Goal: Browse casually

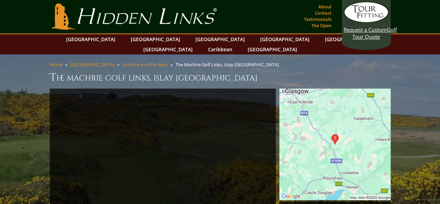
click at [348, 114] on img at bounding box center [334, 143] width 111 height 111
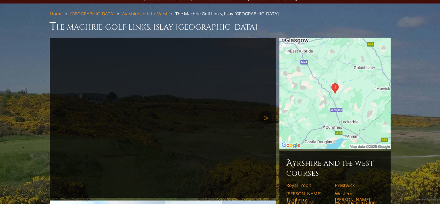
scroll to position [35, 0]
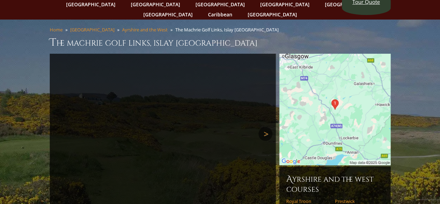
click at [268, 127] on link "Next" at bounding box center [266, 134] width 14 height 14
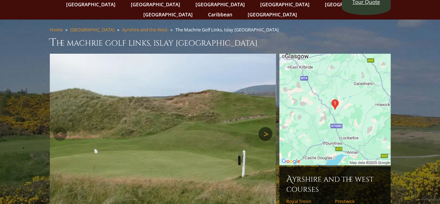
click at [267, 127] on link "Next" at bounding box center [266, 134] width 14 height 14
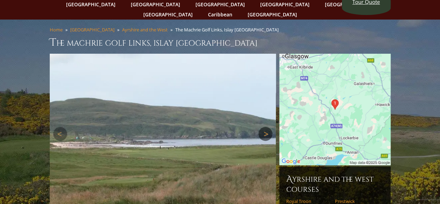
click at [267, 127] on link "Next" at bounding box center [266, 134] width 14 height 14
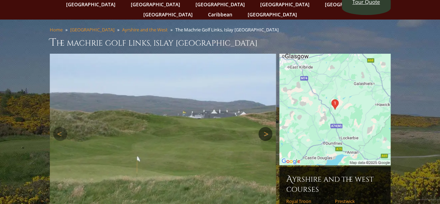
click at [267, 127] on link "Next" at bounding box center [266, 134] width 14 height 14
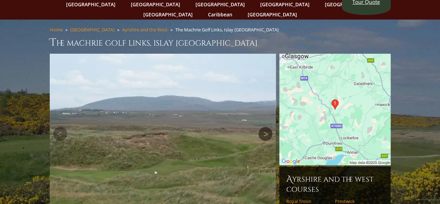
click at [267, 127] on link "Next" at bounding box center [266, 134] width 14 height 14
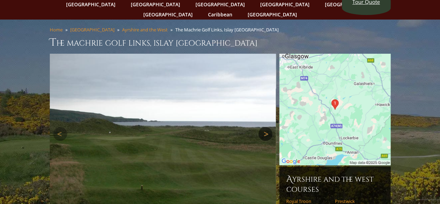
click at [267, 127] on link "Next" at bounding box center [266, 134] width 14 height 14
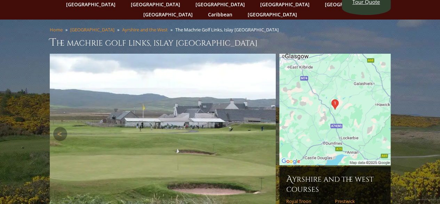
click at [267, 127] on link "Next" at bounding box center [266, 134] width 14 height 14
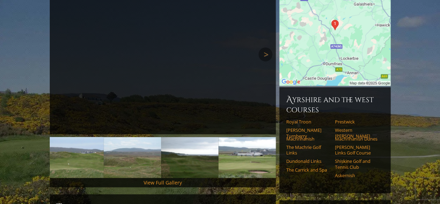
scroll to position [0, 0]
